Goal: Transaction & Acquisition: Purchase product/service

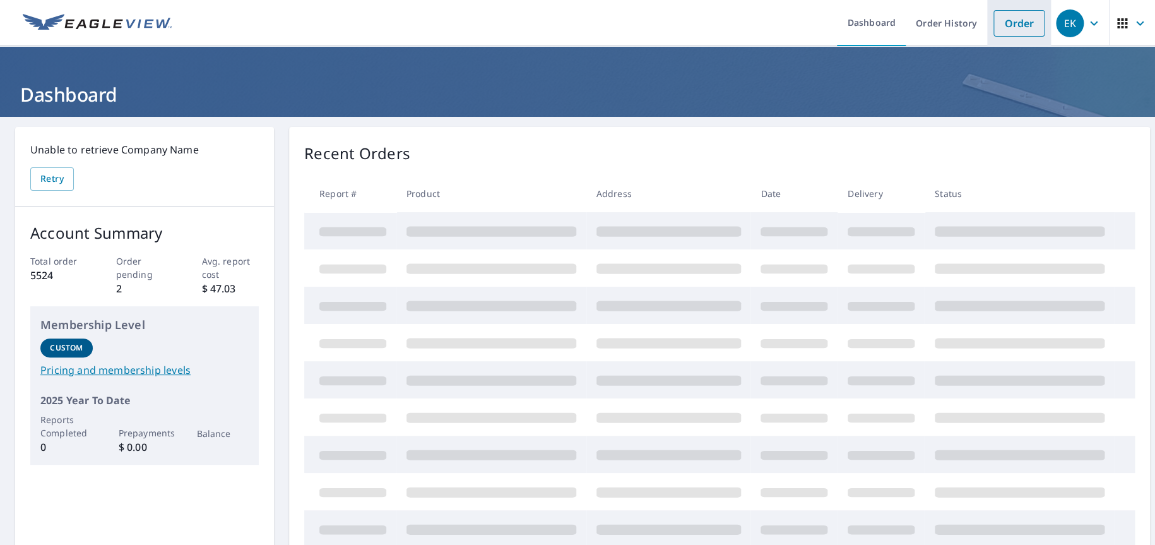
click at [998, 23] on link "Order" at bounding box center [1019, 23] width 51 height 27
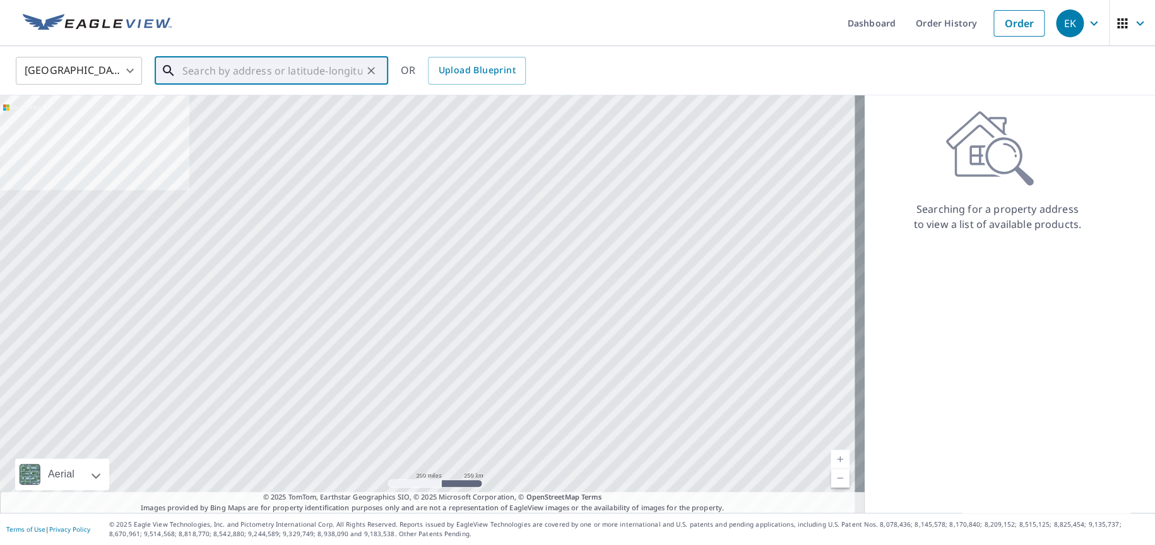
click at [211, 73] on input "text" at bounding box center [272, 70] width 180 height 35
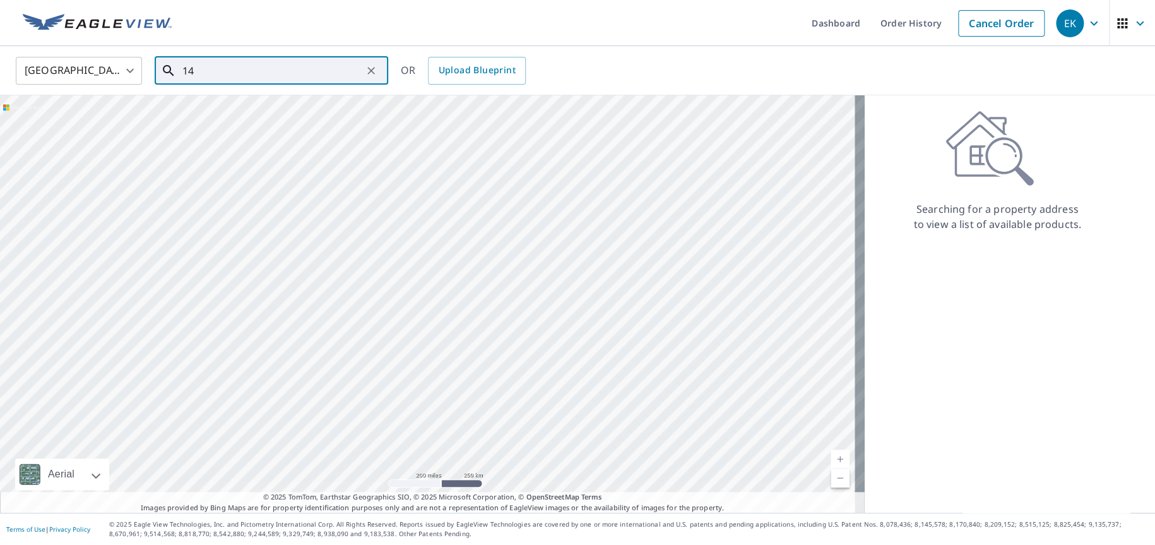
type input "1"
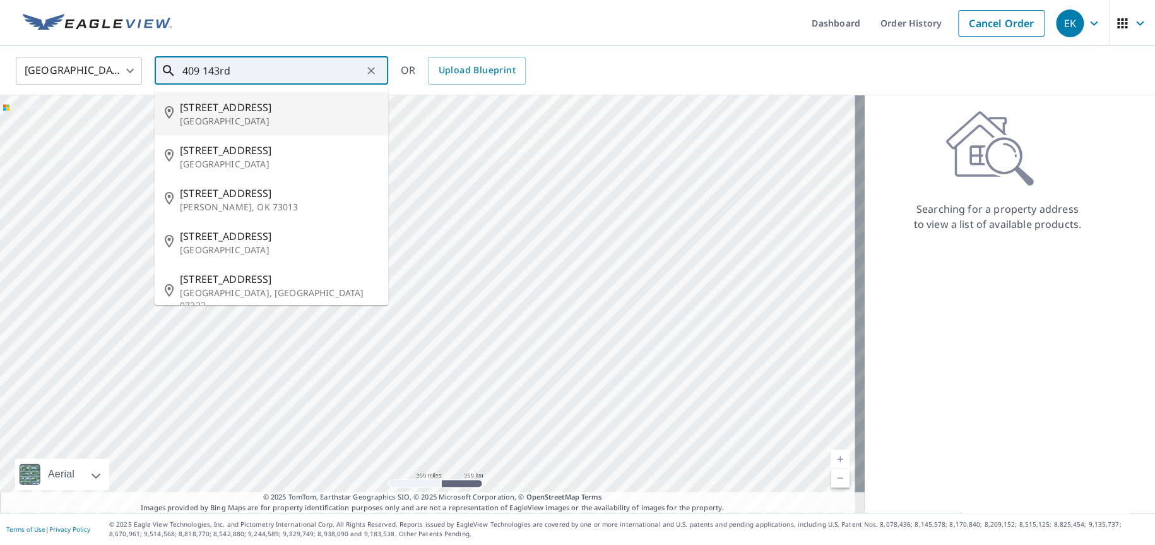
click at [204, 122] on p "[GEOGRAPHIC_DATA]" at bounding box center [279, 121] width 198 height 13
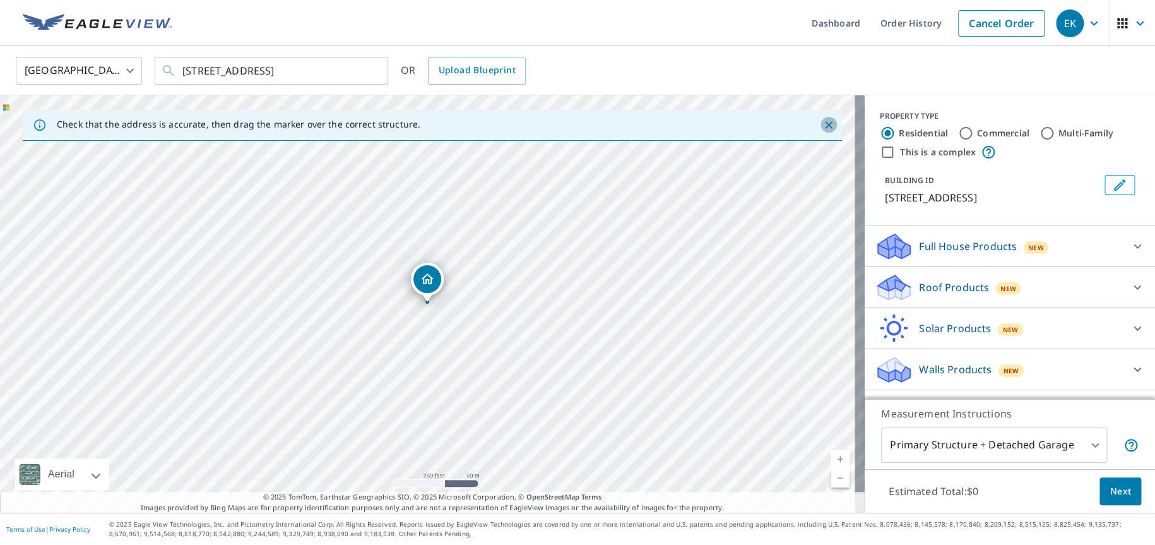
click at [825, 124] on icon "Close" at bounding box center [829, 125] width 8 height 8
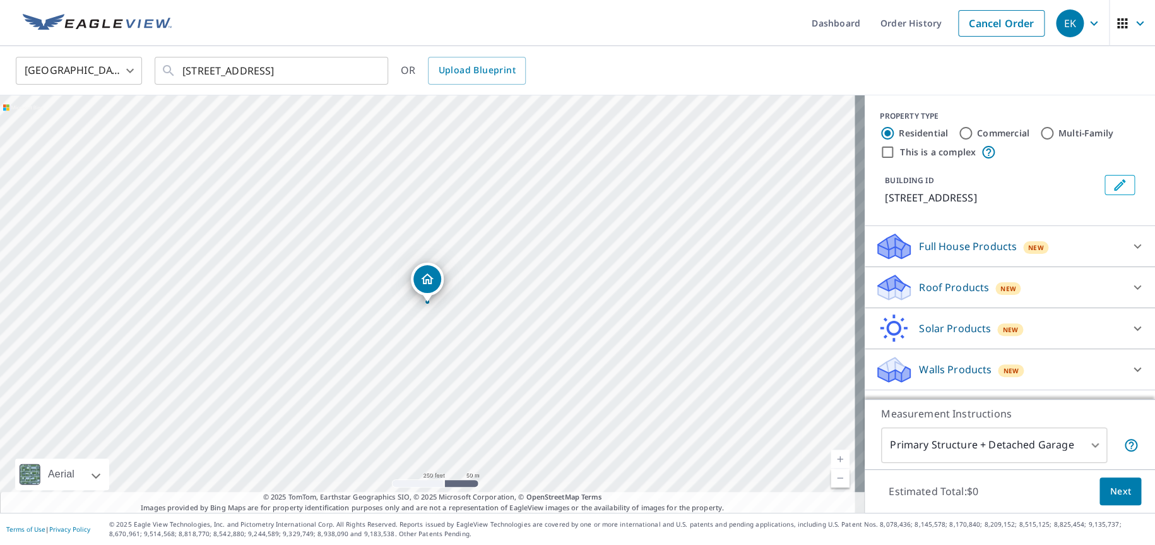
click at [831, 458] on link "Current Level 17, Zoom In" at bounding box center [840, 458] width 19 height 19
click at [831, 458] on link "Current Level 18, Zoom In" at bounding box center [840, 458] width 19 height 19
click at [831, 458] on link "Current Level 19, Zoom In" at bounding box center [840, 458] width 19 height 19
click at [831, 480] on link "Current Level 20, Zoom Out" at bounding box center [840, 477] width 19 height 19
click at [831, 476] on link "Current Level 19, Zoom Out" at bounding box center [840, 477] width 19 height 19
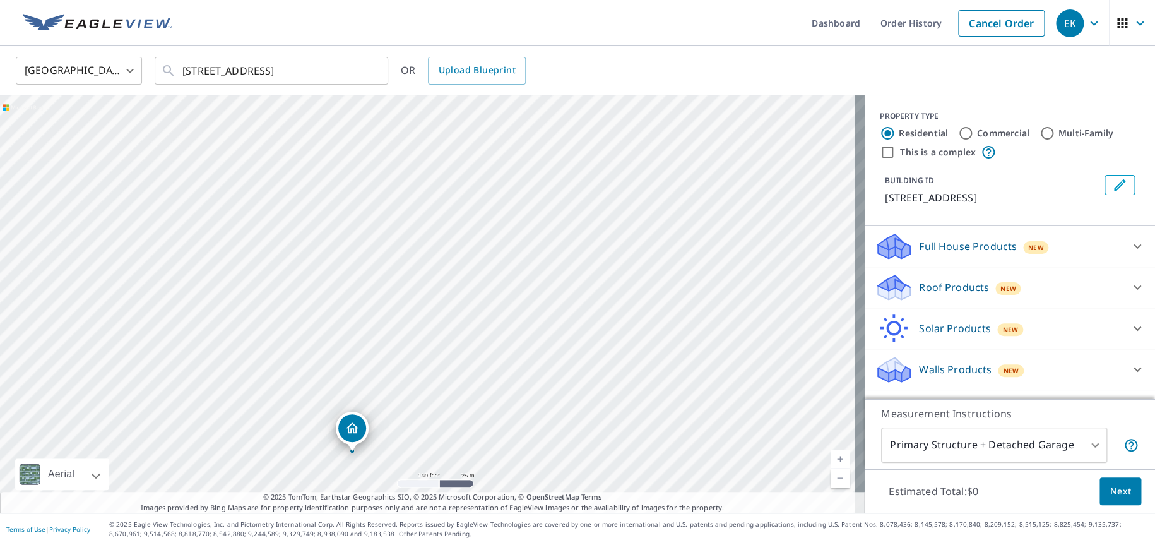
drag, startPoint x: 521, startPoint y: 330, endPoint x: 445, endPoint y: 400, distance: 102.8
click at [445, 400] on div "[STREET_ADDRESS]" at bounding box center [432, 303] width 865 height 417
drag, startPoint x: 353, startPoint y: 431, endPoint x: 432, endPoint y: 327, distance: 130.7
click at [832, 451] on link "Current Level 18, Zoom In" at bounding box center [840, 458] width 19 height 19
click at [832, 451] on link "Current Level 19, Zoom In" at bounding box center [840, 458] width 19 height 19
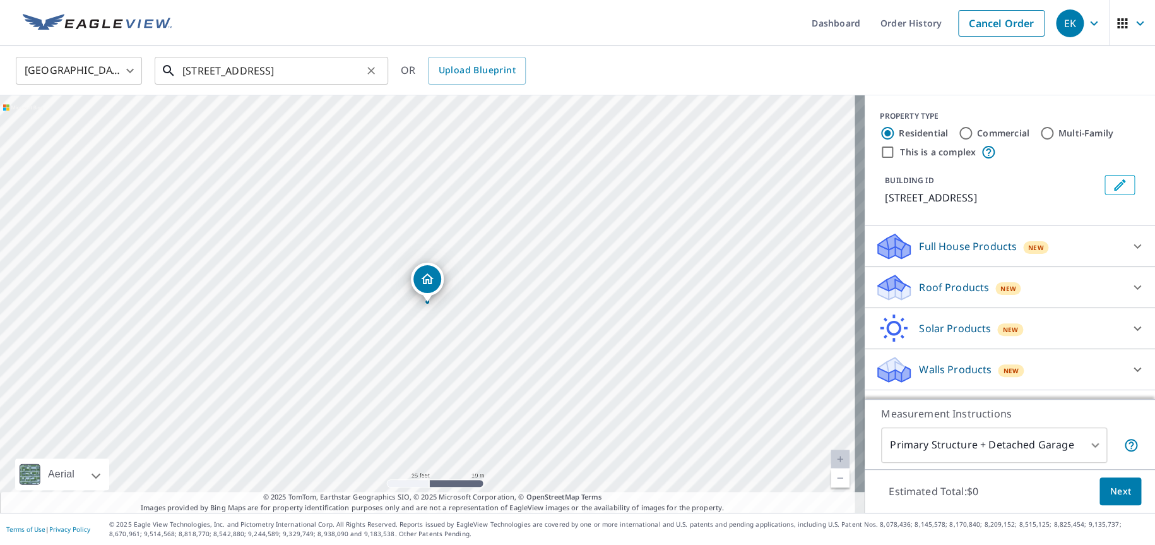
click at [199, 69] on input "[STREET_ADDRESS]" at bounding box center [272, 70] width 180 height 35
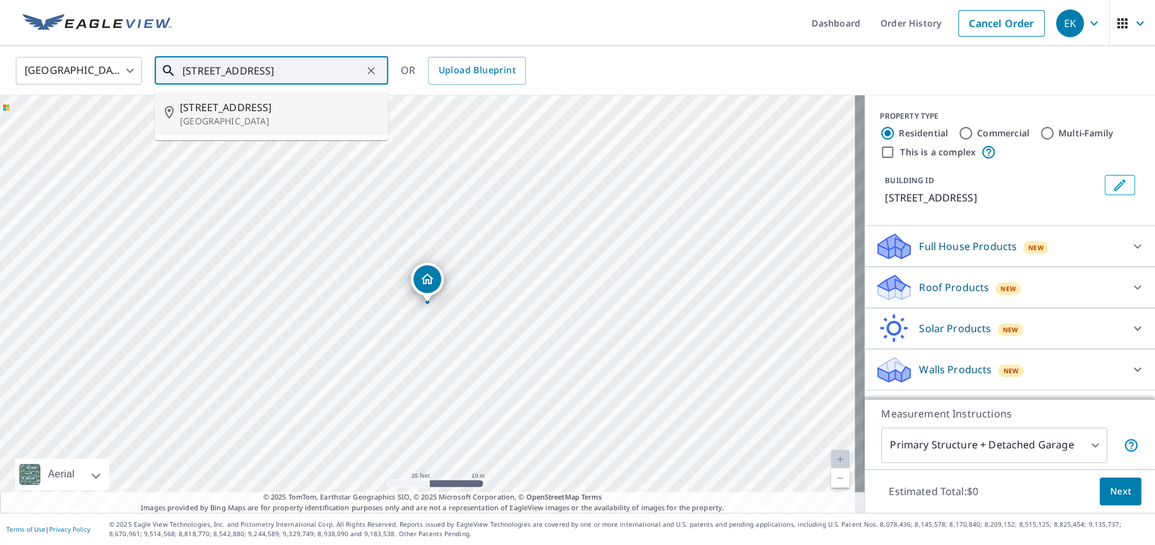
click at [209, 117] on p "[GEOGRAPHIC_DATA]" at bounding box center [279, 121] width 198 height 13
type input "[STREET_ADDRESS]"
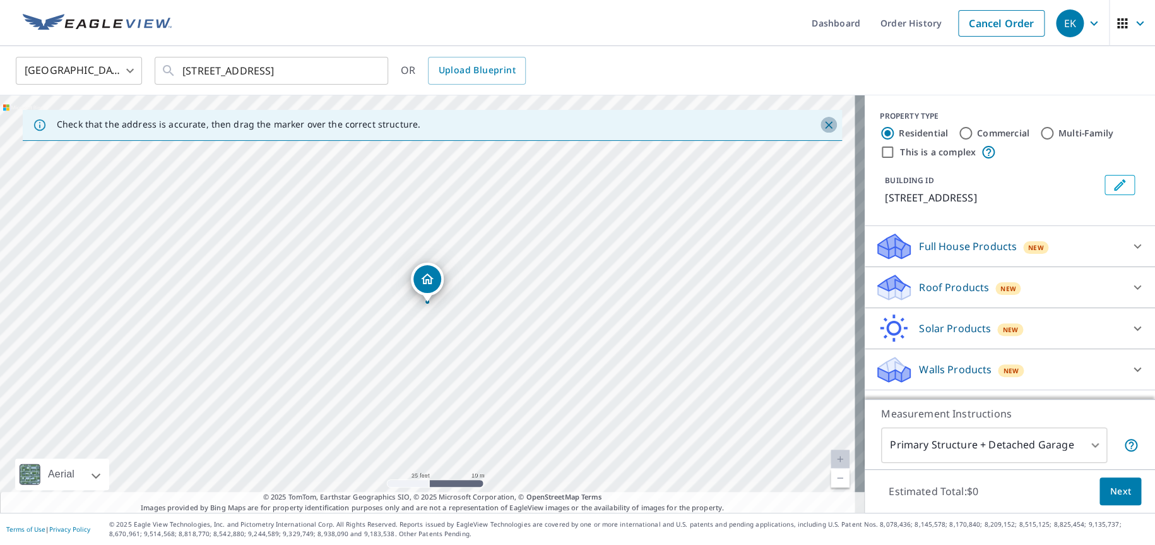
click at [825, 126] on icon "Close" at bounding box center [829, 125] width 8 height 8
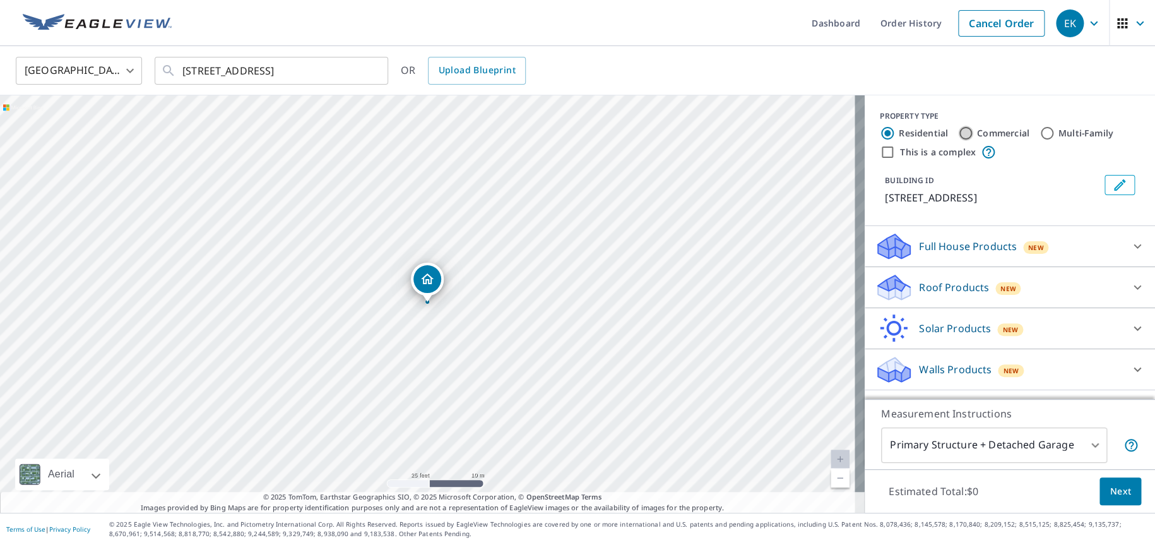
click at [958, 132] on input "Commercial" at bounding box center [965, 133] width 15 height 15
radio input "true"
type input "4"
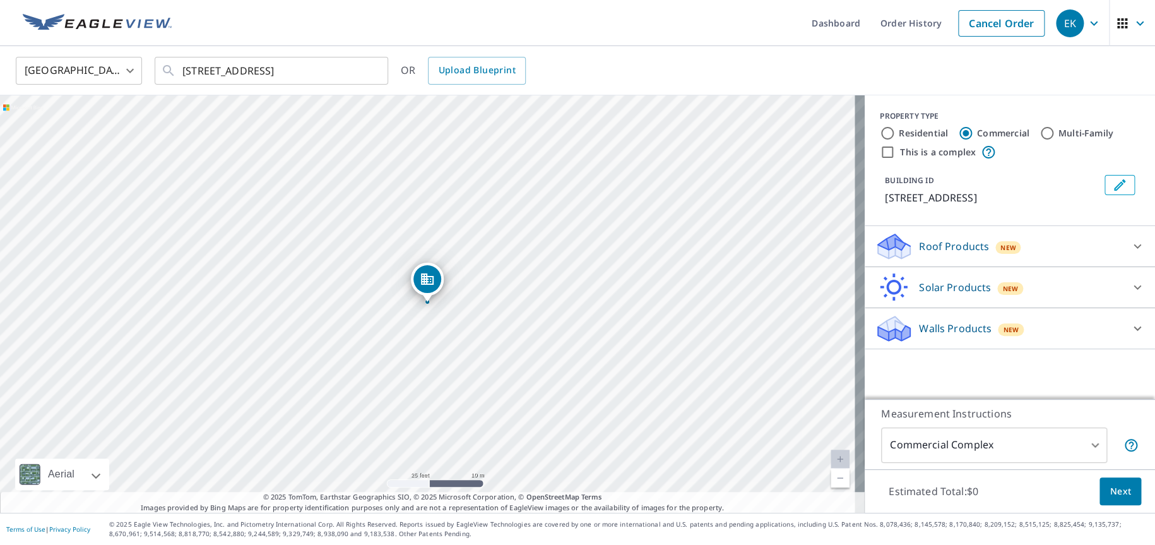
click at [833, 481] on link "Current Level 20, Zoom Out" at bounding box center [840, 477] width 19 height 19
drag, startPoint x: 425, startPoint y: 282, endPoint x: 535, endPoint y: 359, distance: 134.1
click at [880, 151] on input "This is a complex" at bounding box center [887, 152] width 15 height 15
checkbox input "true"
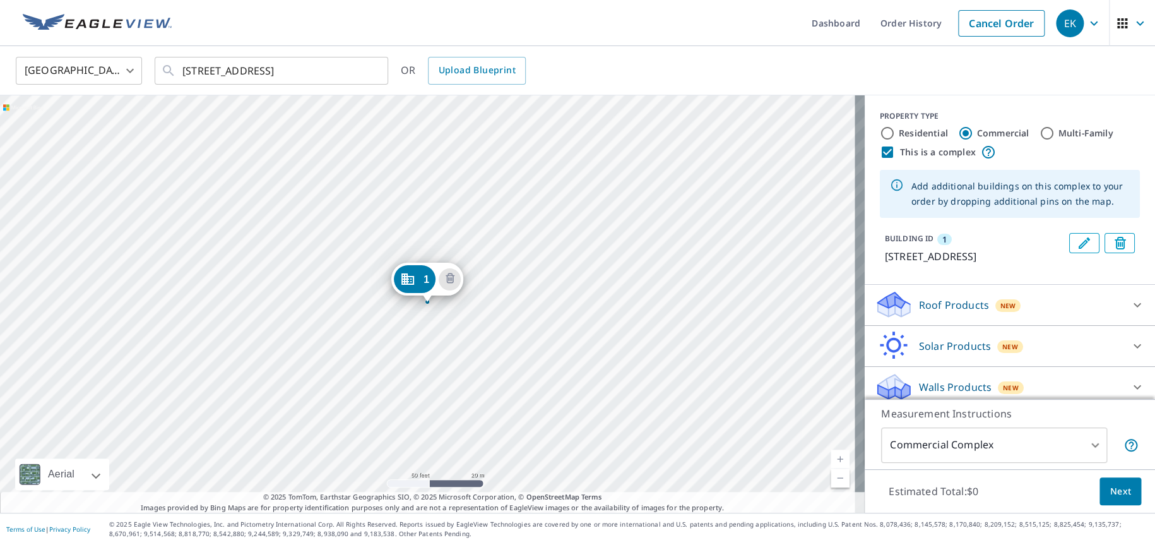
click at [342, 312] on div "1 [STREET_ADDRESS]" at bounding box center [432, 303] width 865 height 417
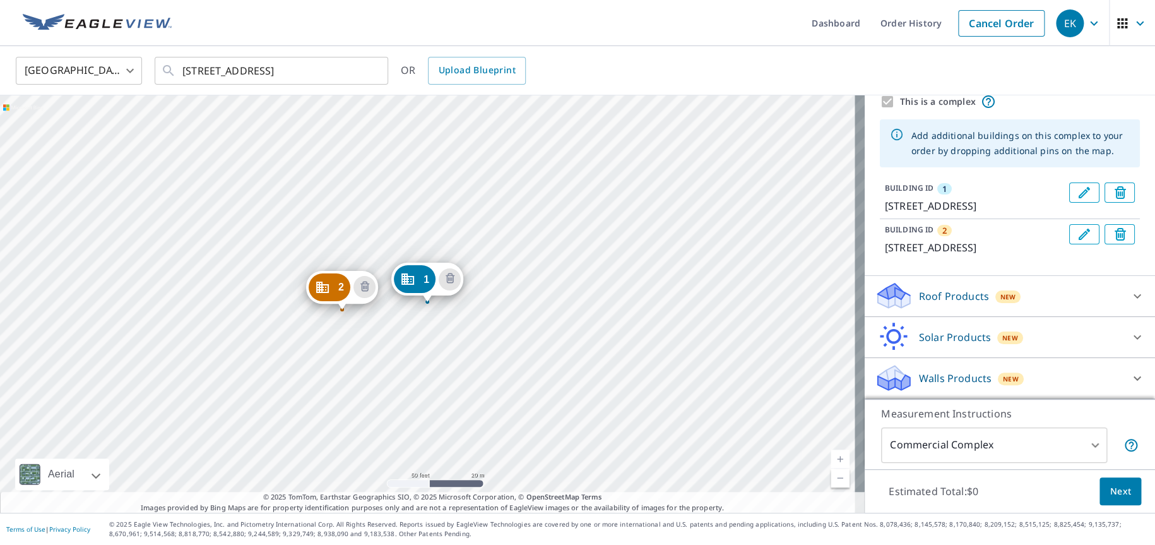
scroll to position [79, 0]
click at [883, 292] on icon at bounding box center [892, 291] width 28 height 16
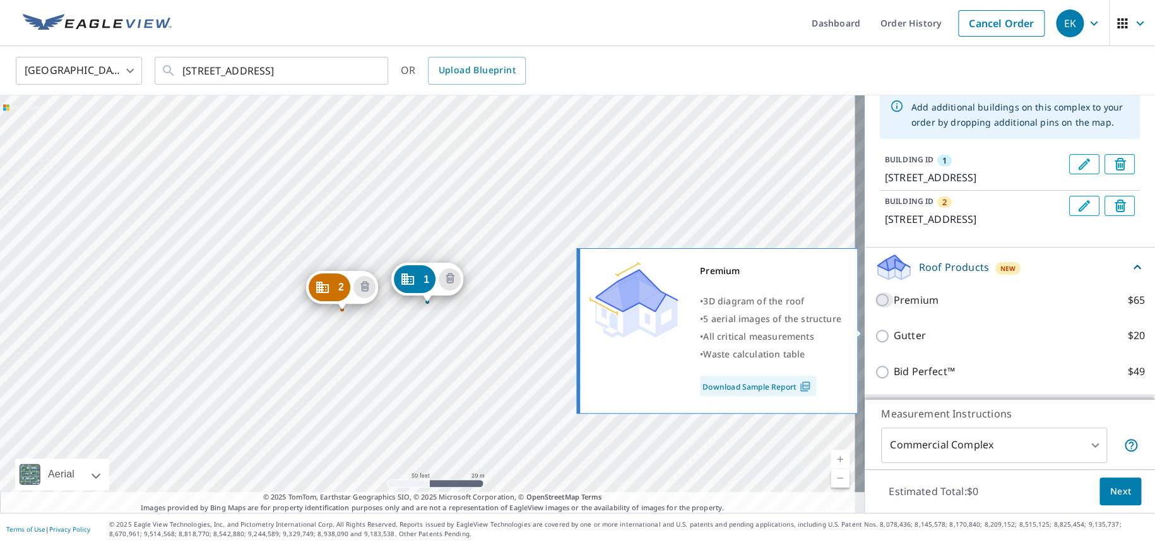
click at [875, 307] on input "Premium $65" at bounding box center [884, 299] width 19 height 15
checkbox input "true"
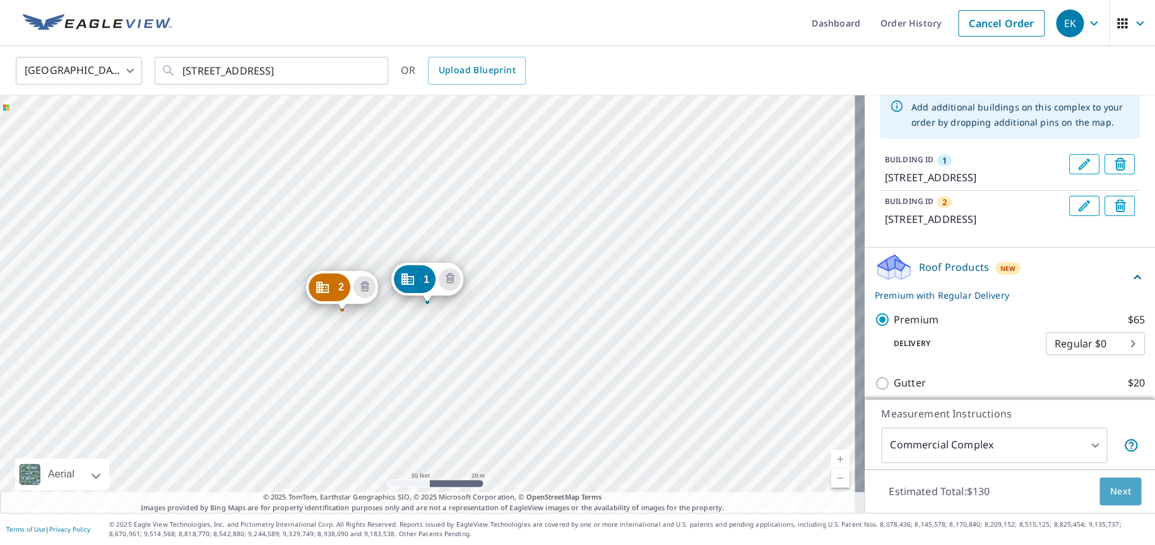
click at [1110, 486] on span "Next" at bounding box center [1120, 492] width 21 height 16
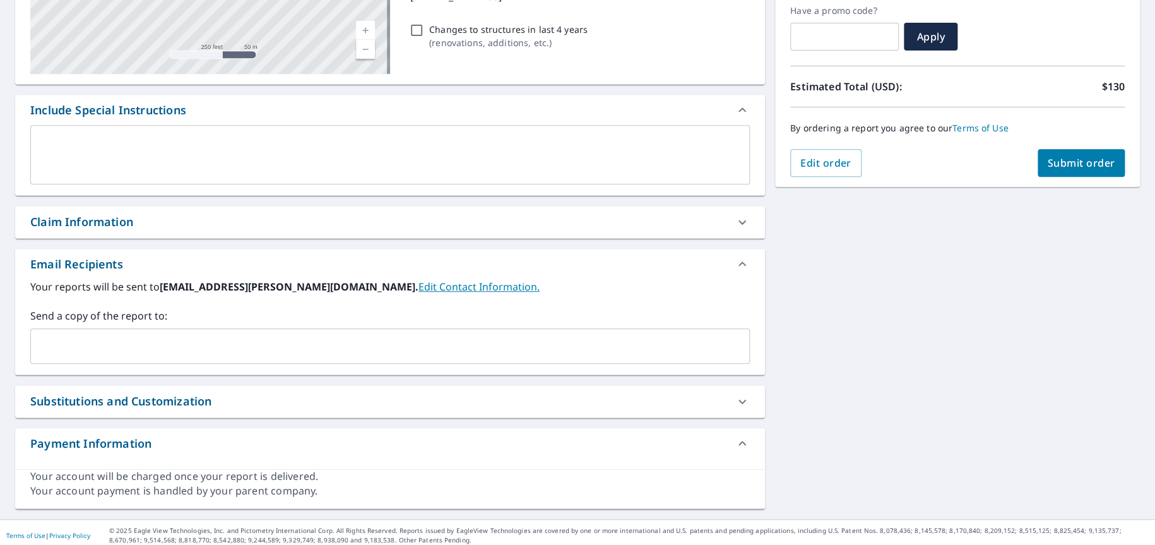
scroll to position [258, 0]
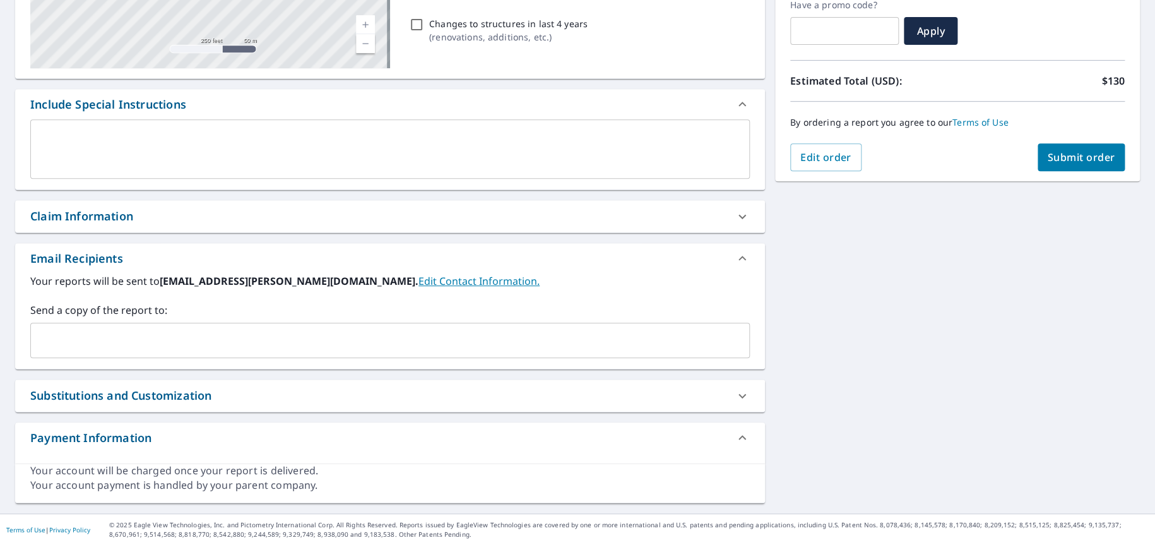
click at [53, 330] on input "text" at bounding box center [380, 340] width 689 height 24
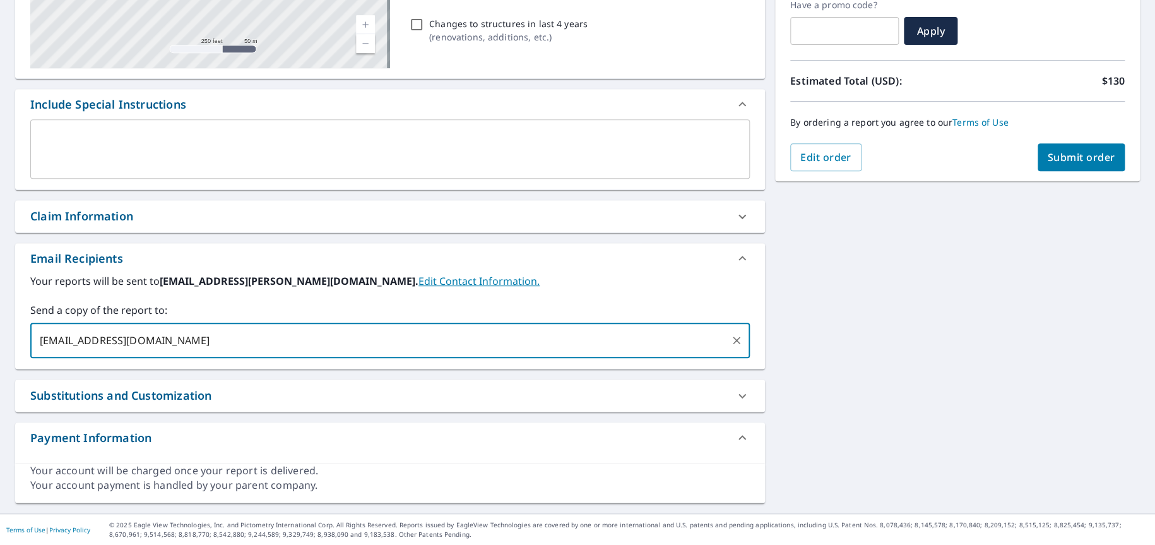
type input "[EMAIL_ADDRESS][DOMAIN_NAME]"
click at [187, 339] on icon at bounding box center [190, 340] width 6 height 6
checkbox input "true"
type input "[EMAIL_ADDRESS][DOMAIN_NAME]"
click at [1077, 153] on span "Submit order" at bounding box center [1082, 157] width 68 height 14
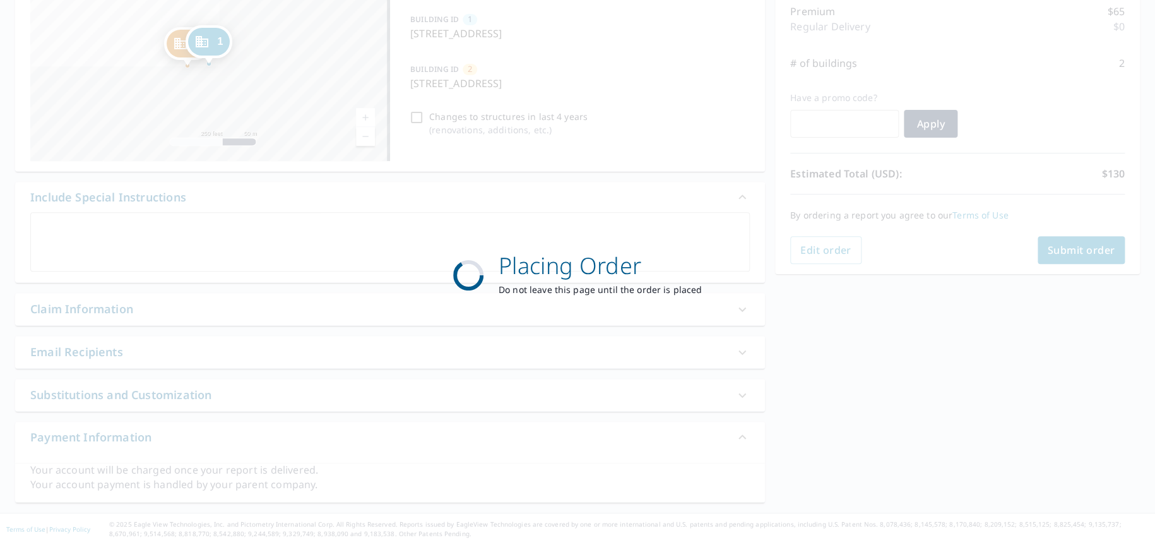
checkbox input "true"
